Goal: Information Seeking & Learning: Learn about a topic

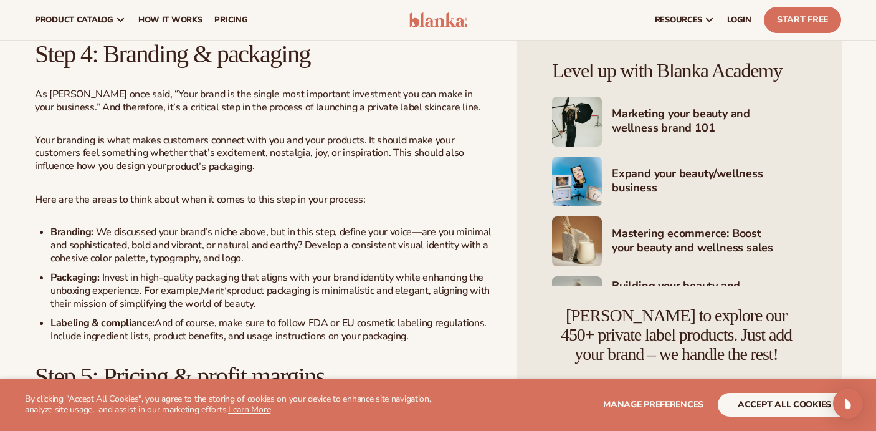
scroll to position [2517, 0]
